Goal: Find specific page/section: Find specific page/section

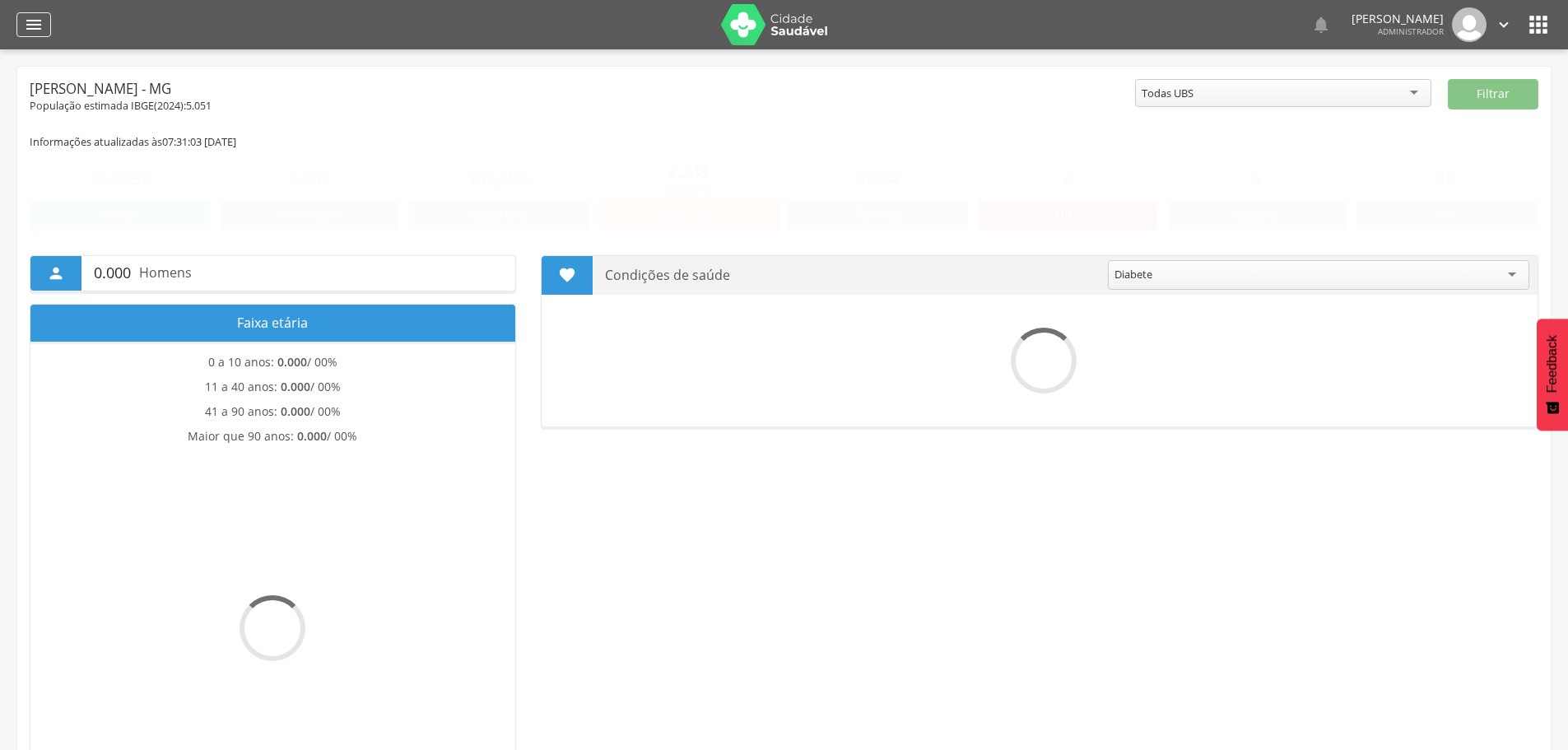
click at [34, 28] on icon "" at bounding box center [33, 24] width 19 height 19
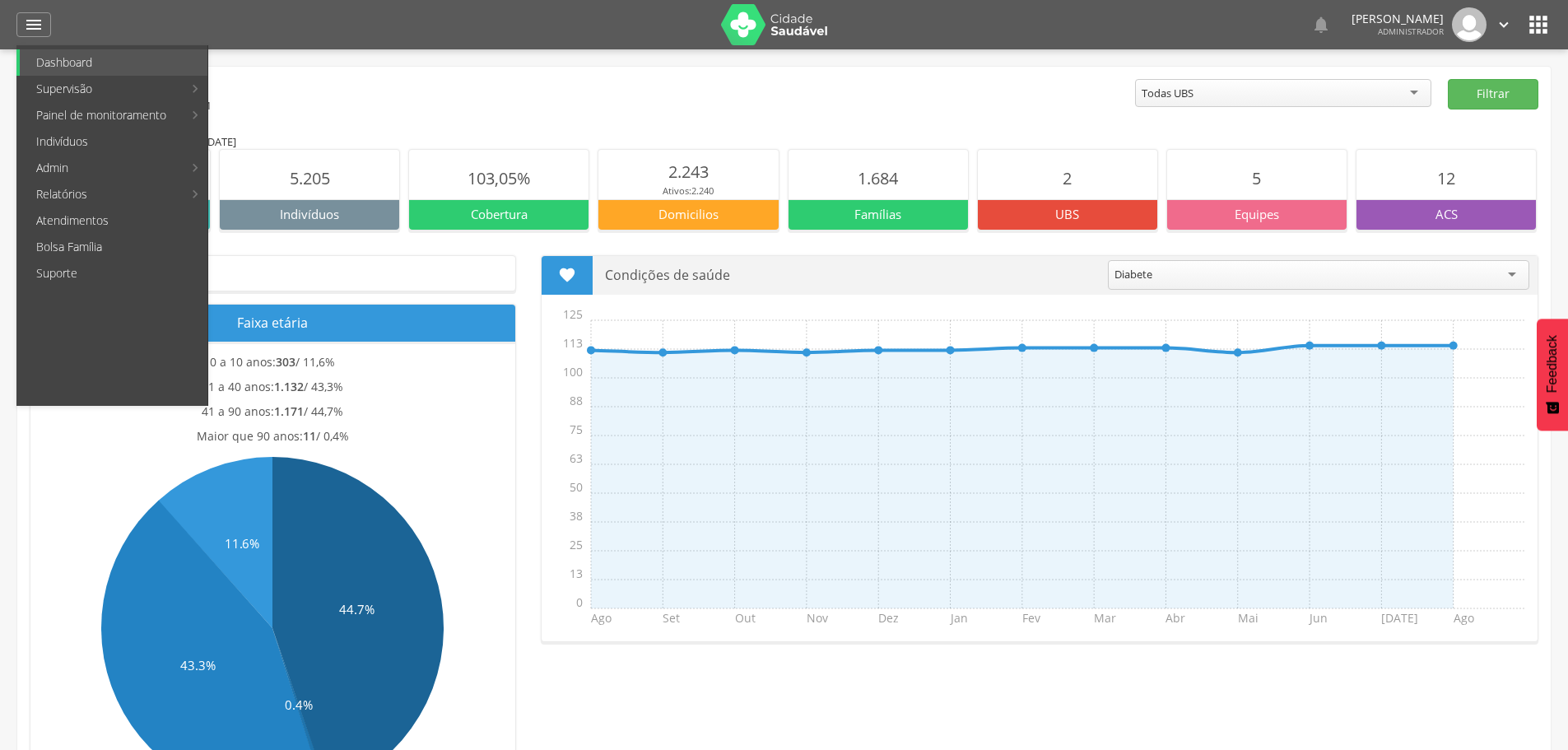
click at [1535, 32] on icon "" at bounding box center [1538, 25] width 26 height 26
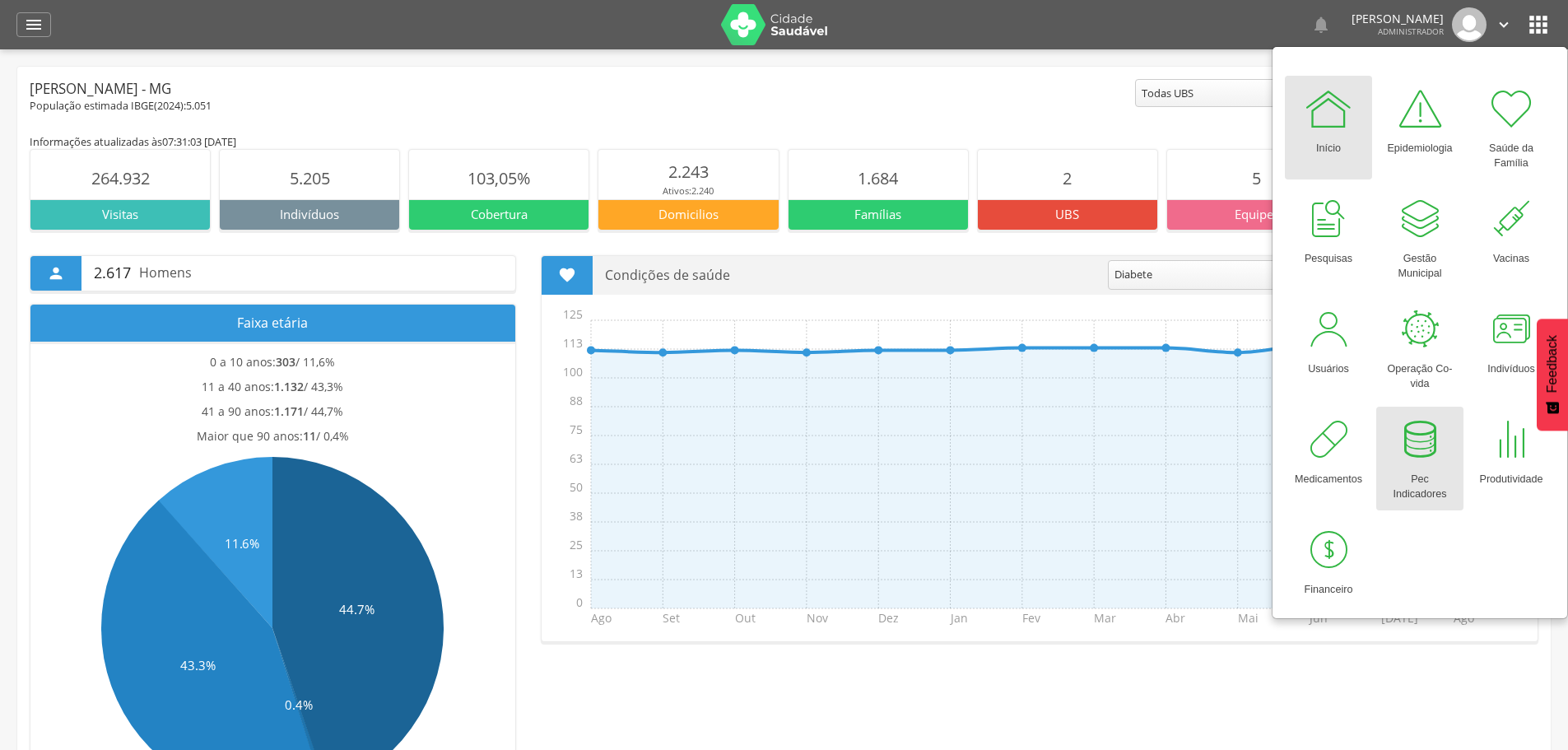
click at [1410, 447] on div at bounding box center [1420, 439] width 49 height 49
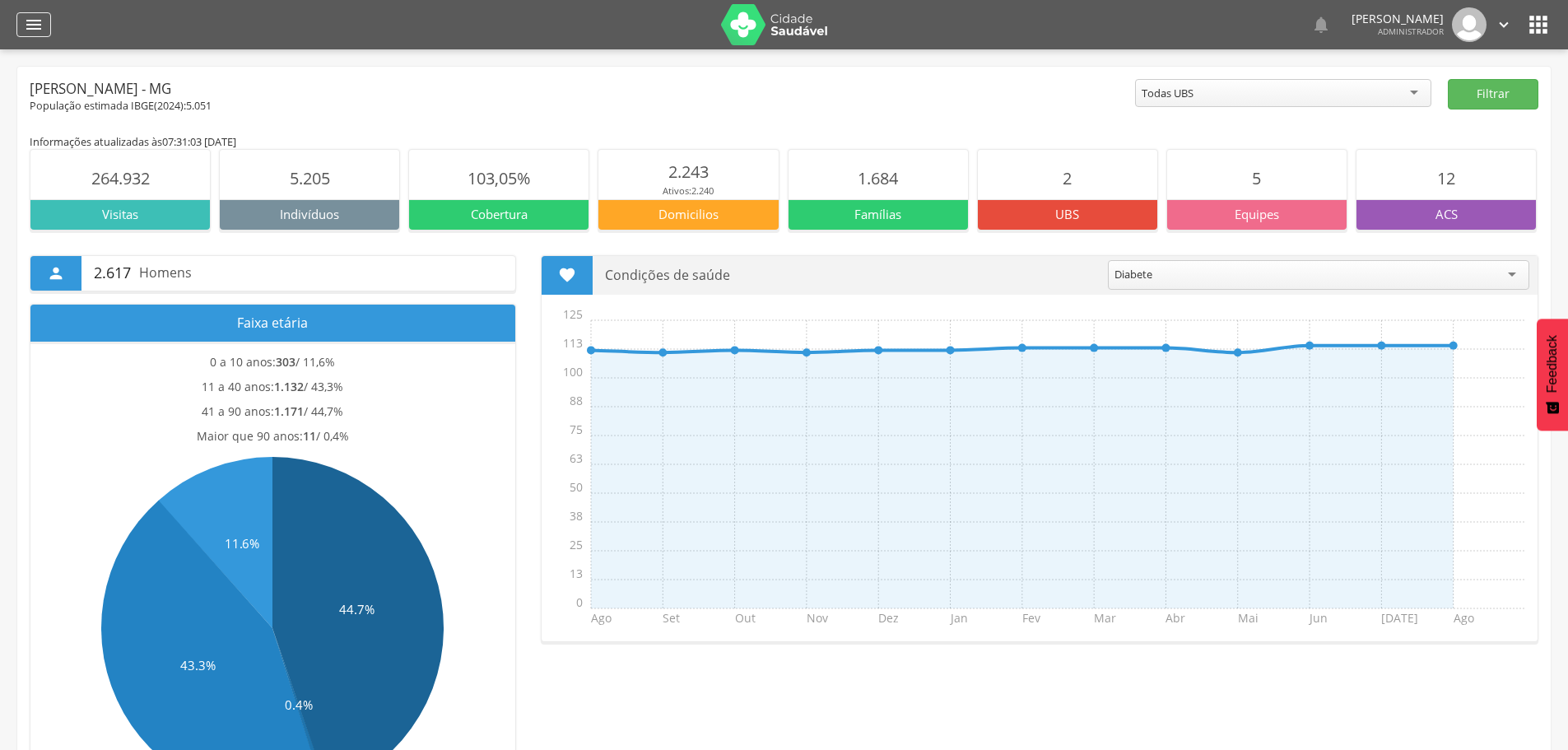
click at [28, 29] on icon "" at bounding box center [33, 24] width 19 height 19
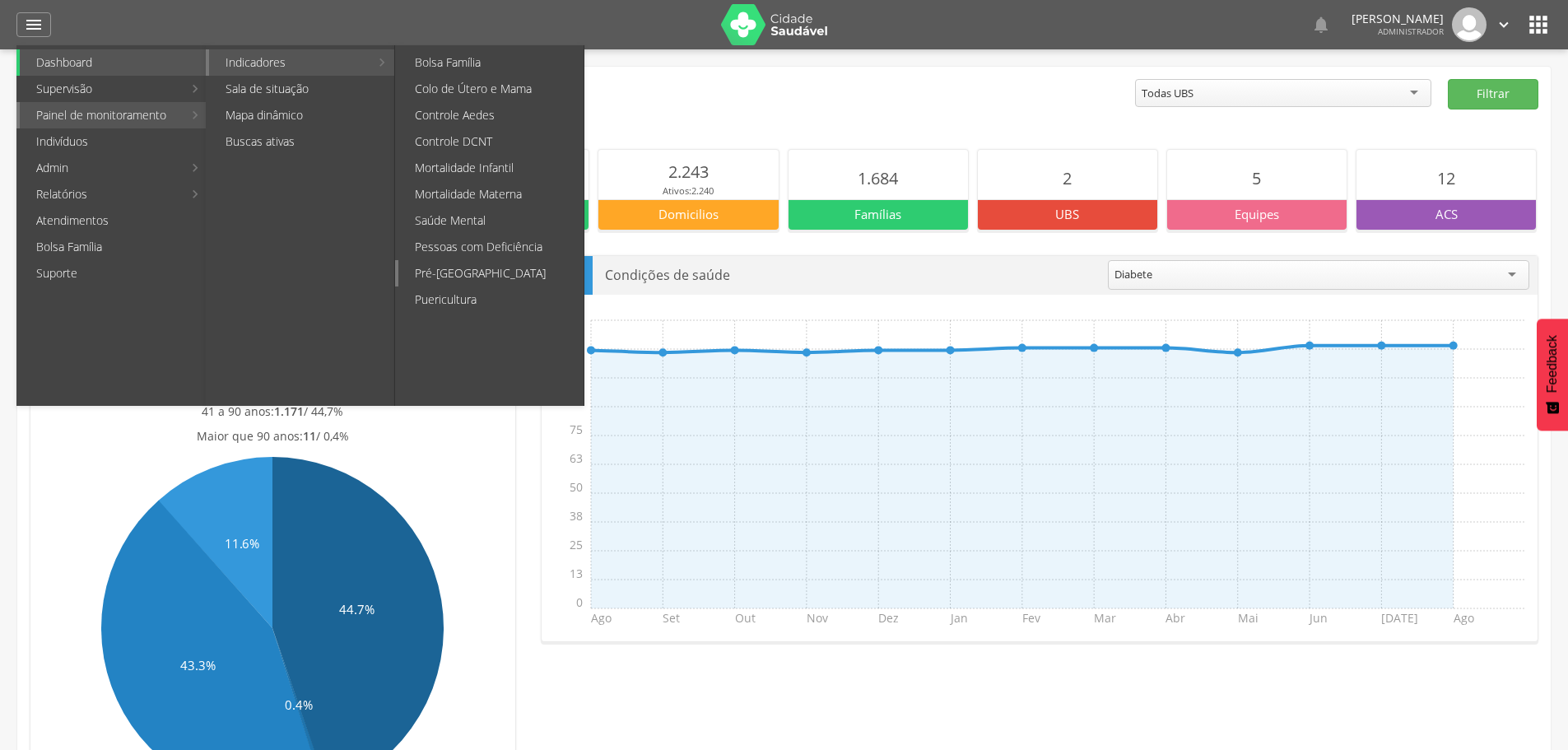
click at [445, 268] on link "Pré-[GEOGRAPHIC_DATA]" at bounding box center [491, 273] width 186 height 26
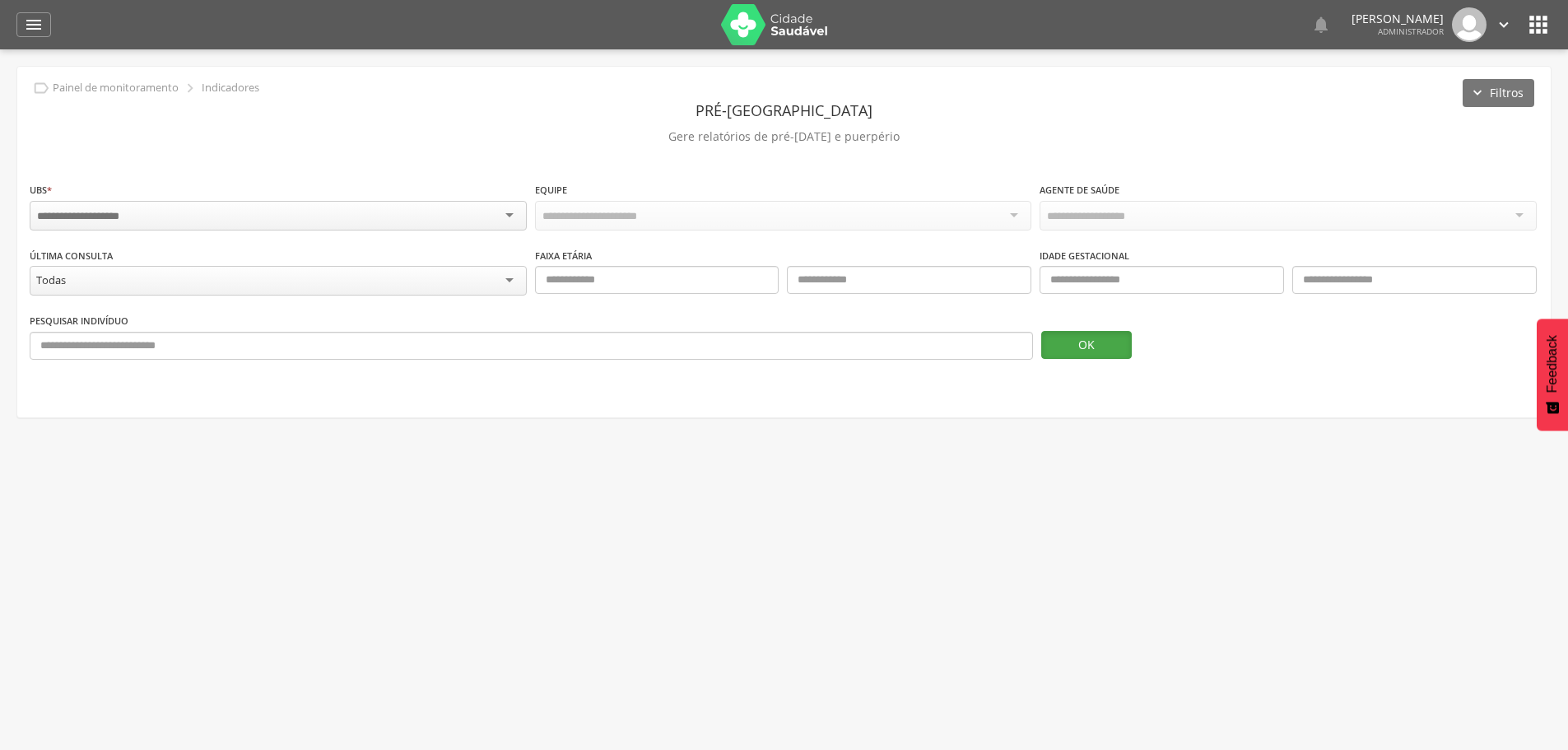
click at [1114, 342] on button "OK" at bounding box center [1087, 344] width 91 height 28
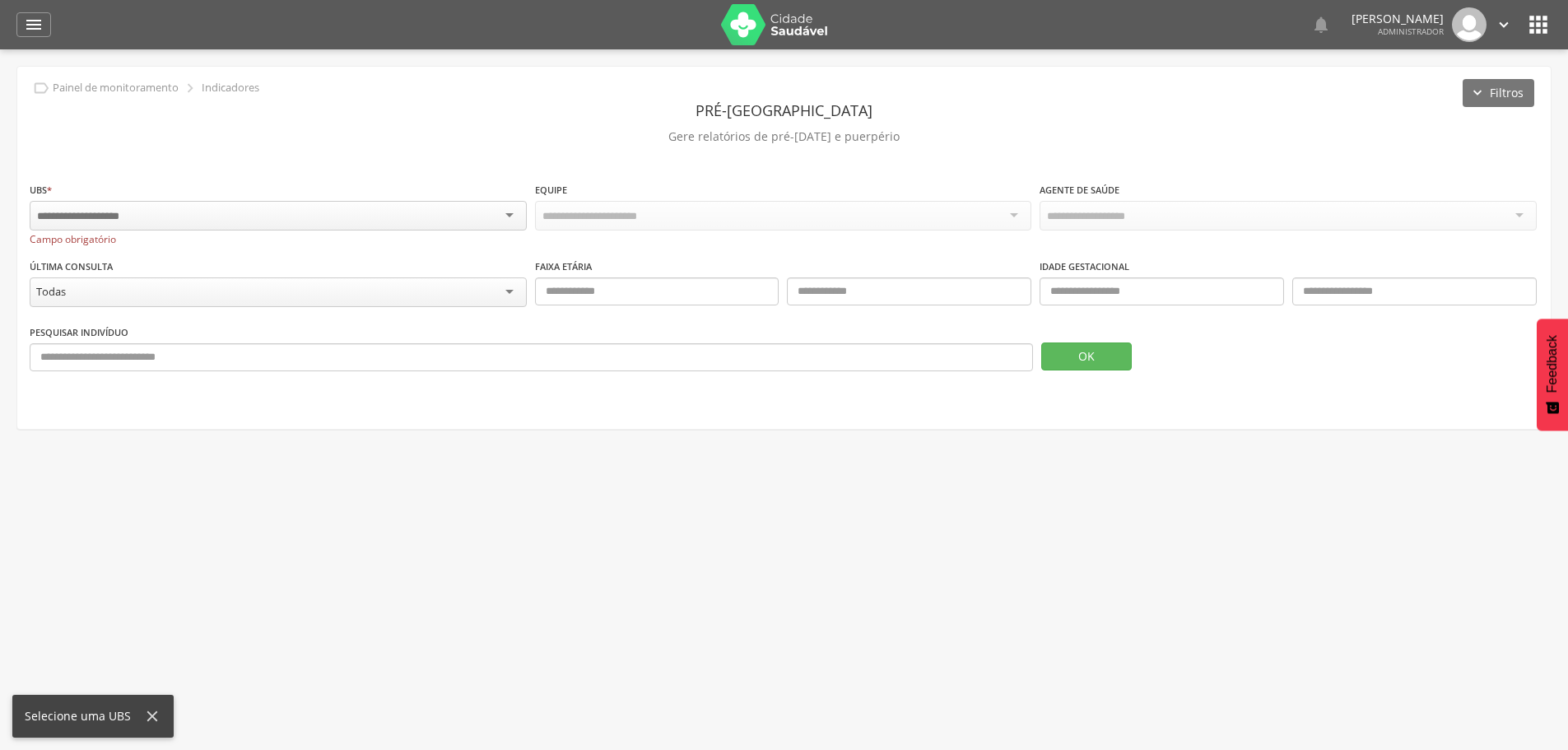
drag, startPoint x: 518, startPoint y: 204, endPoint x: 509, endPoint y: 208, distance: 9.8
click at [516, 205] on div at bounding box center [278, 215] width 498 height 30
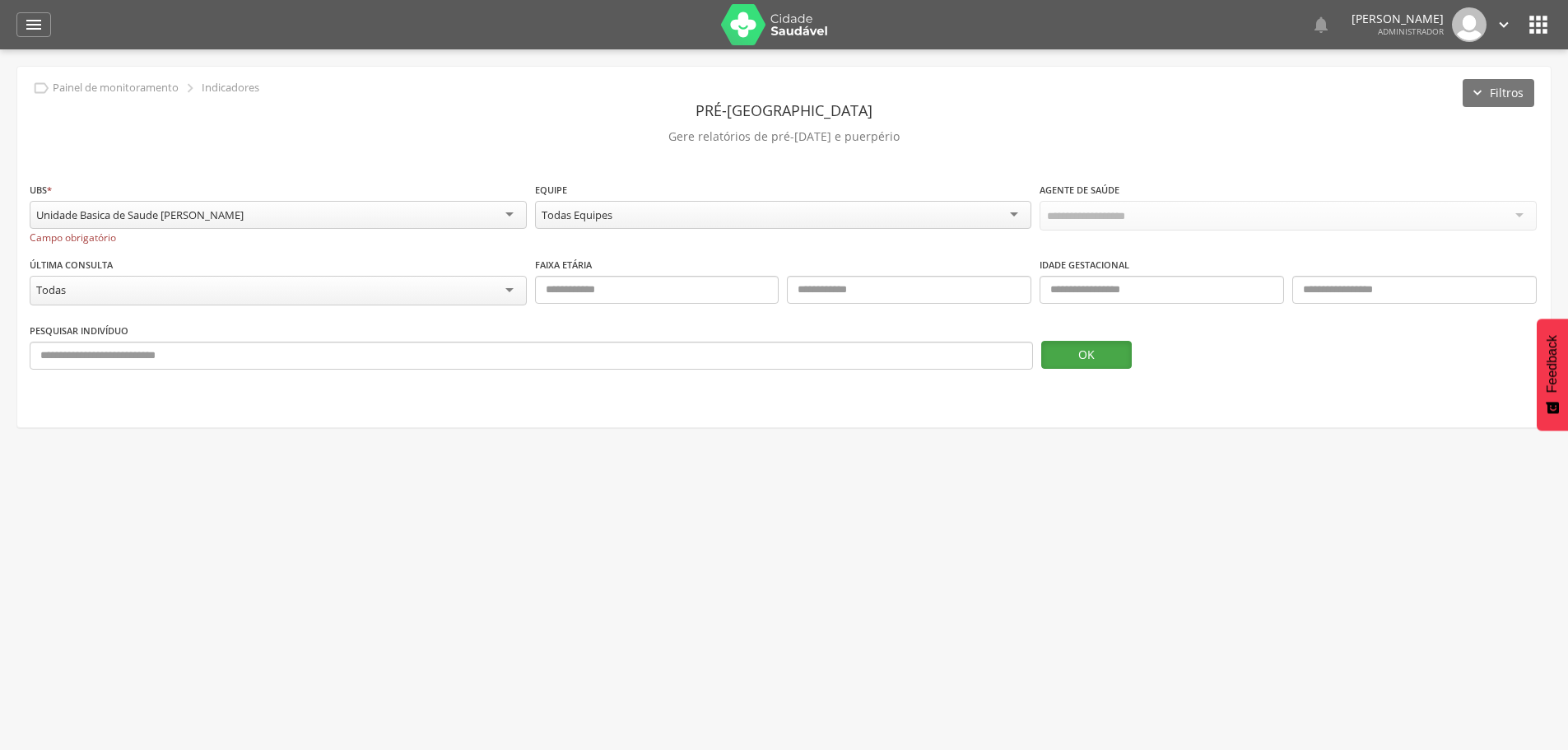
click at [1100, 357] on button "OK" at bounding box center [1087, 354] width 91 height 28
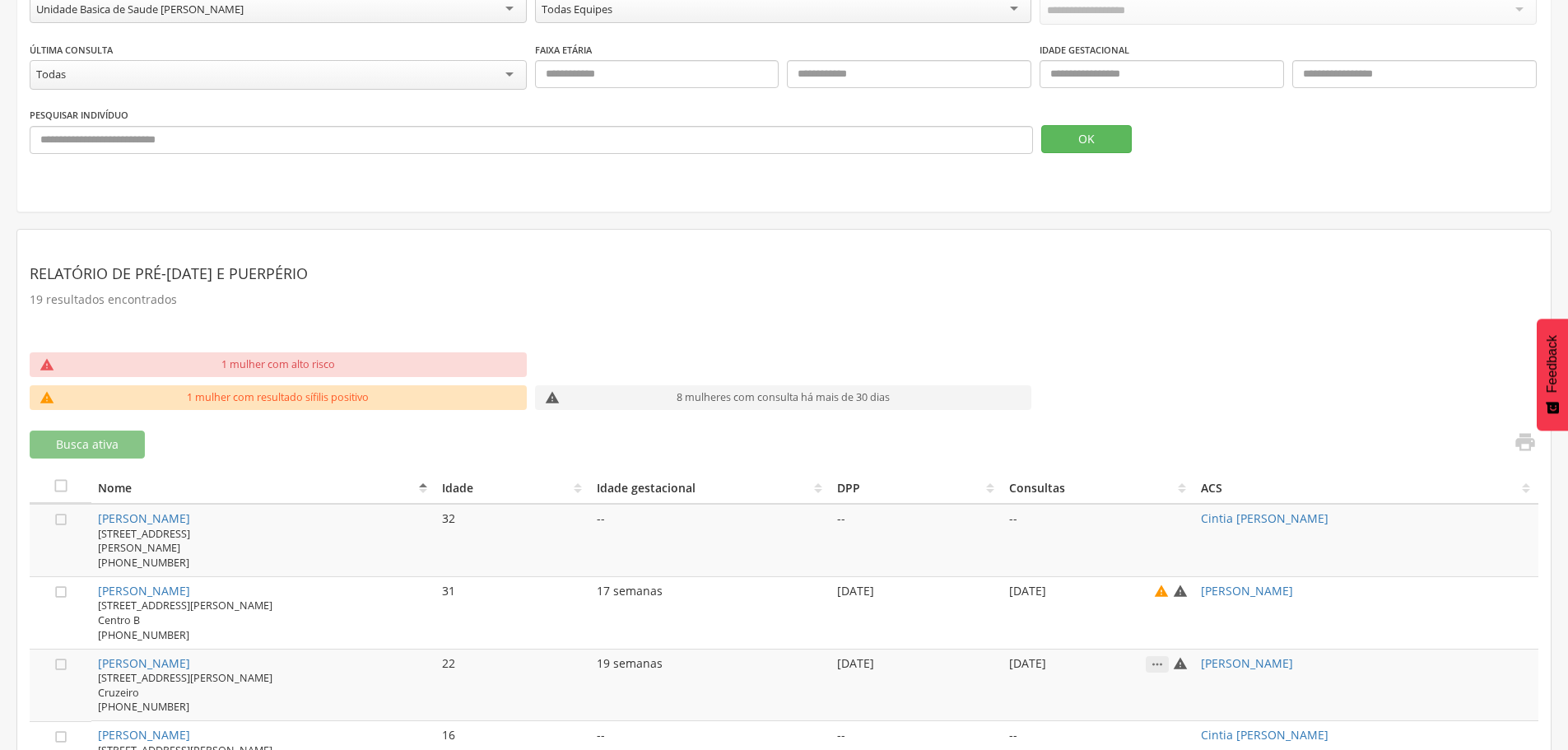
scroll to position [205, 0]
click at [1521, 442] on icon "" at bounding box center [1525, 442] width 23 height 23
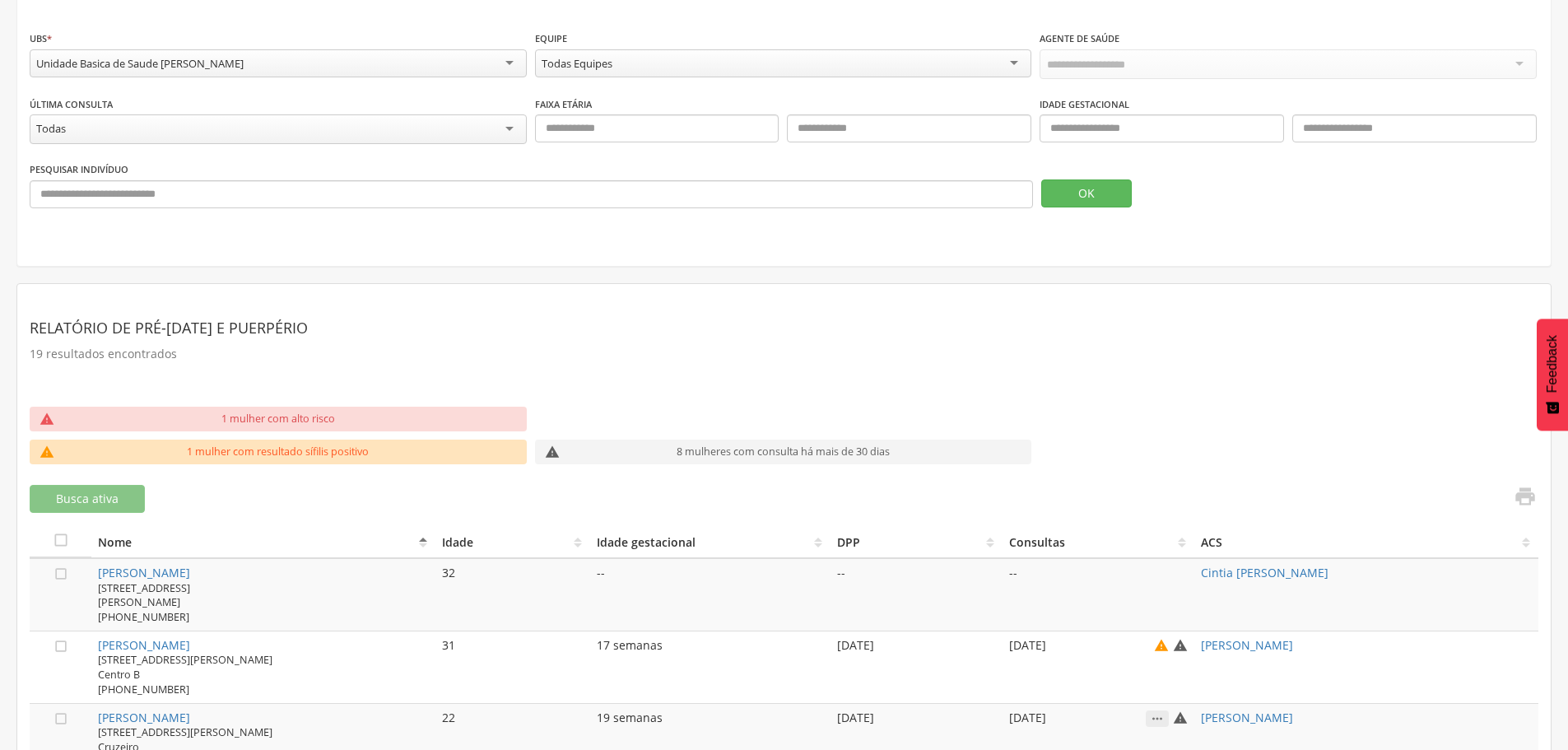
scroll to position [123, 0]
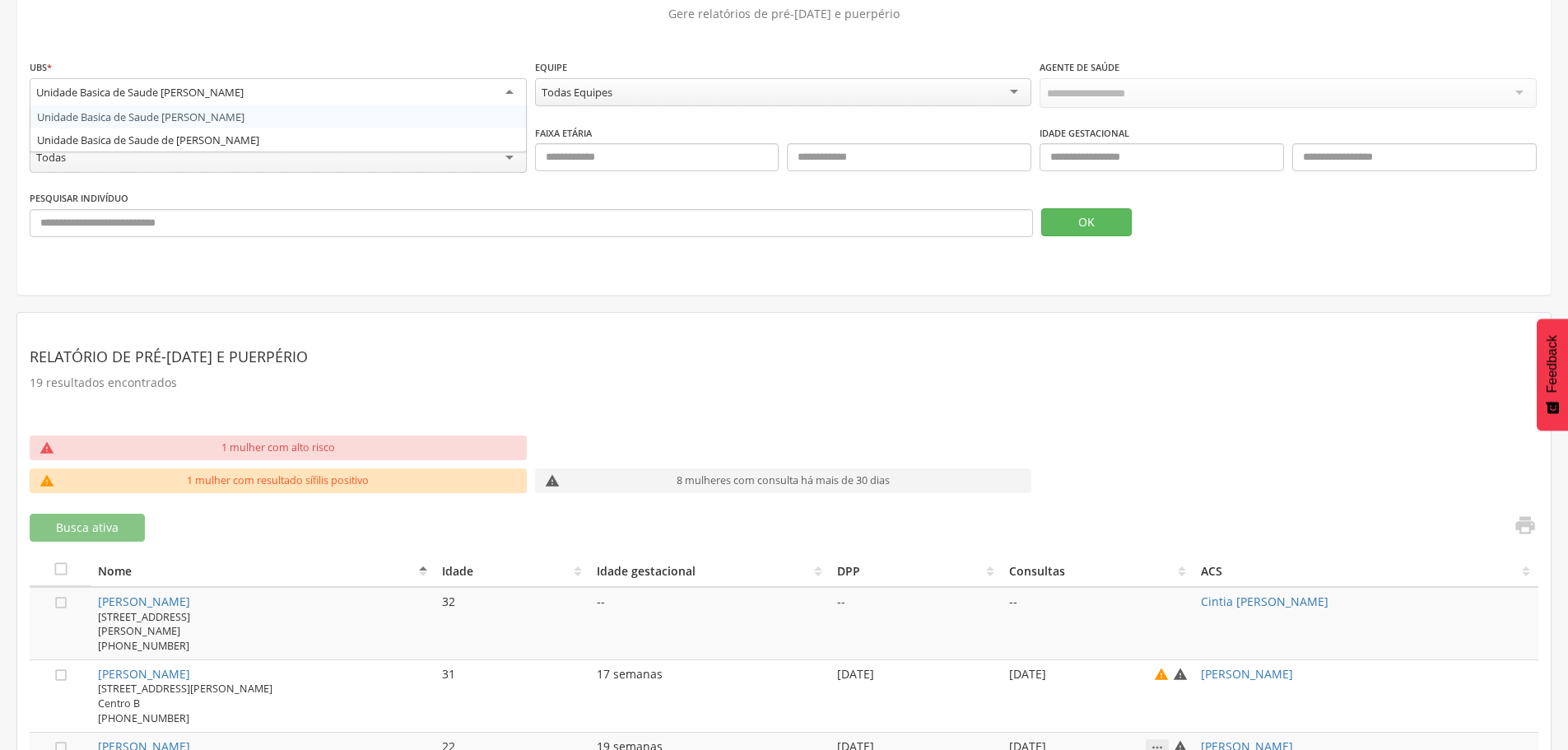
click at [503, 84] on div "Unidade Basica de Saude [PERSON_NAME]" at bounding box center [278, 92] width 498 height 30
click at [1093, 219] on button "OK" at bounding box center [1087, 222] width 91 height 28
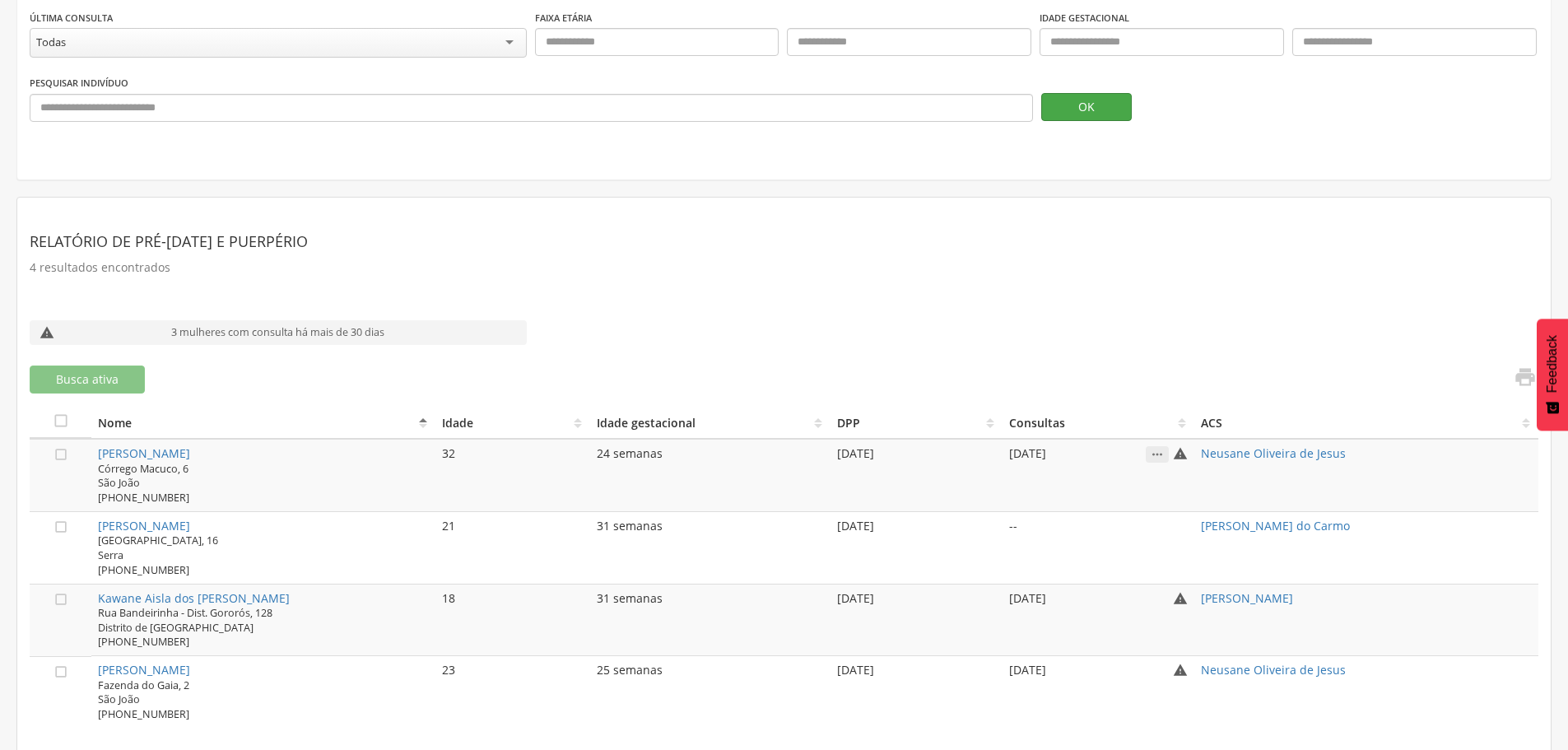
scroll to position [242, 0]
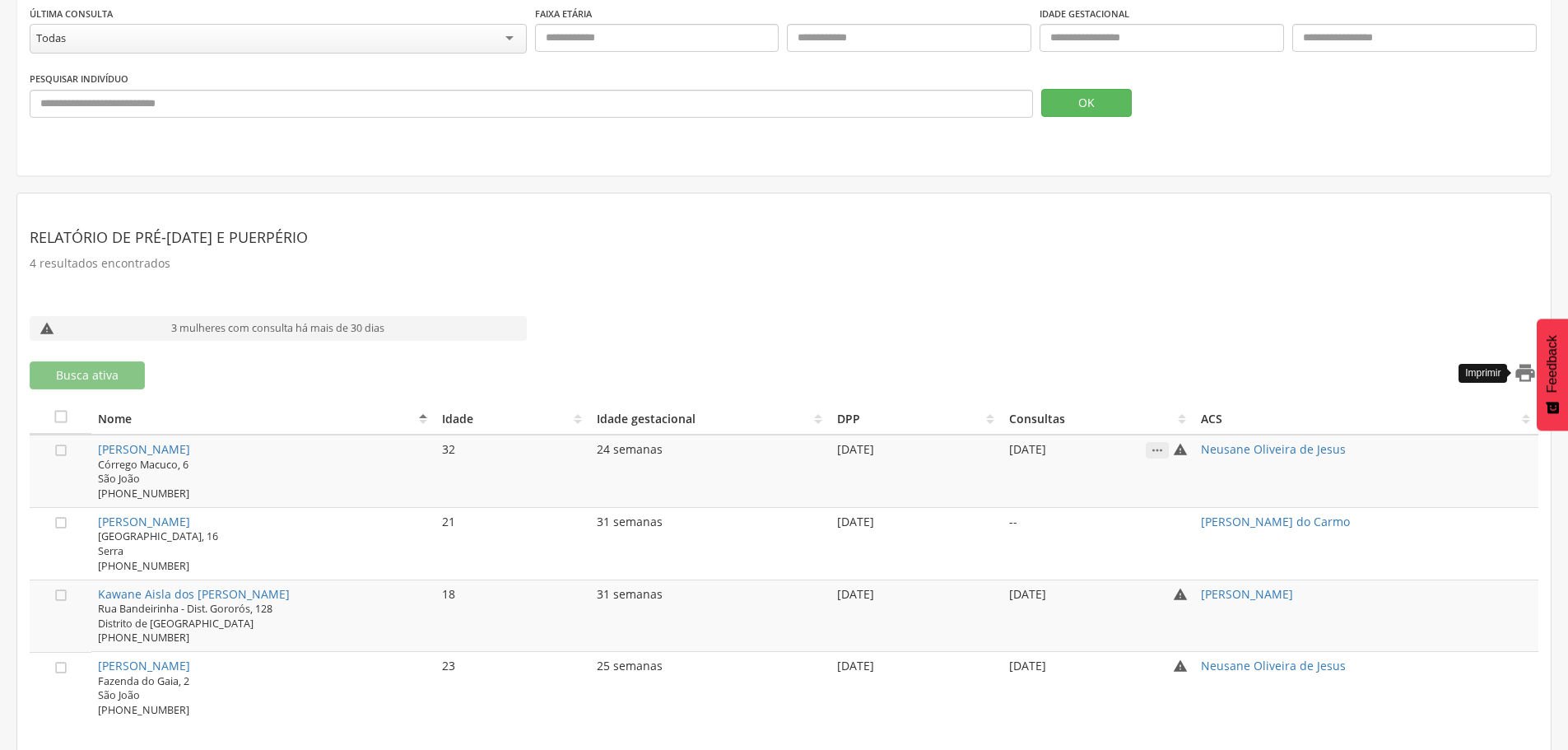
click at [1522, 367] on icon "" at bounding box center [1525, 372] width 23 height 23
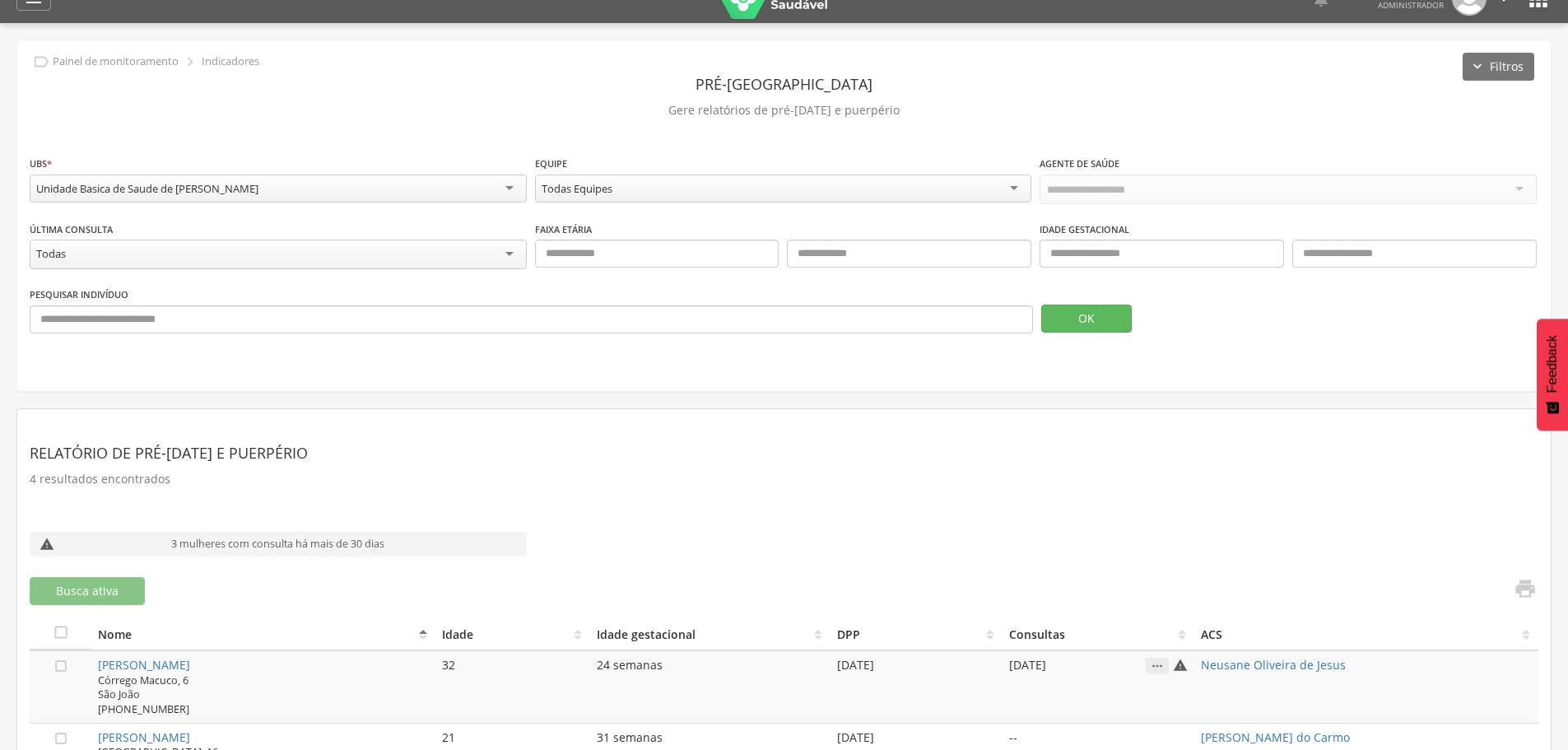
scroll to position [0, 0]
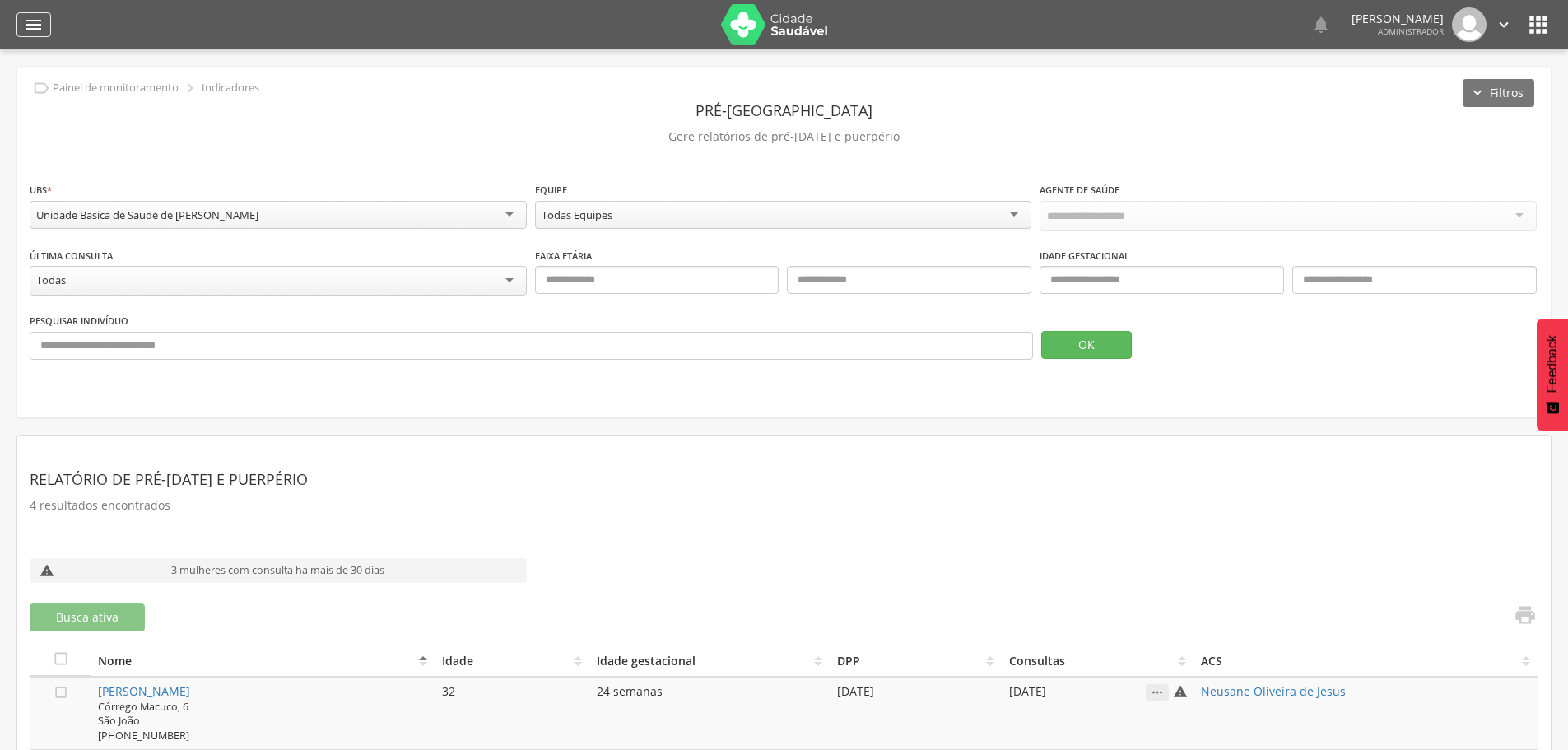
click at [24, 21] on icon "" at bounding box center [33, 24] width 19 height 19
